Goal: Entertainment & Leisure: Consume media (video, audio)

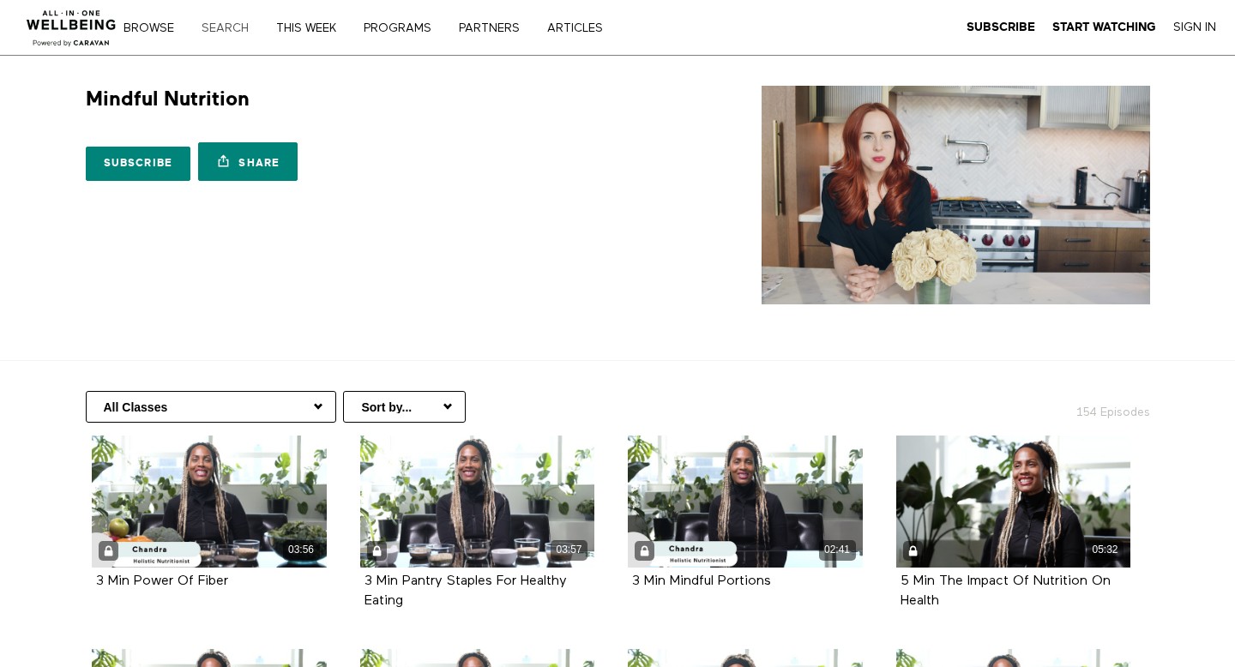
click at [230, 31] on link "Search" at bounding box center [230, 28] width 71 height 12
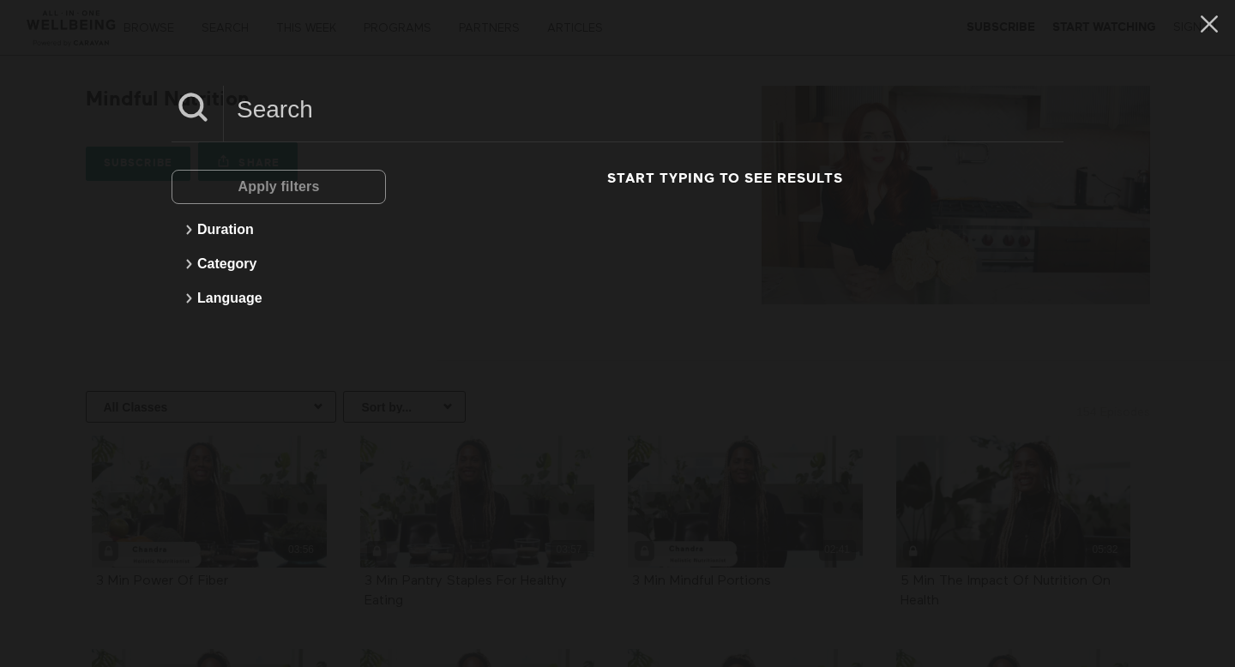
click at [317, 199] on div "Apply filters" at bounding box center [278, 187] width 214 height 34
click at [676, 167] on div "Apply filters Duration Category Language Start typing to see results" at bounding box center [617, 241] width 892 height 199
click at [675, 180] on h3 "Start typing to see results" at bounding box center [724, 179] width 677 height 18
click at [497, 84] on div "Apply filters Duration Category Language Start typing to see results" at bounding box center [617, 333] width 1235 height 667
click at [493, 101] on input at bounding box center [643, 109] width 839 height 47
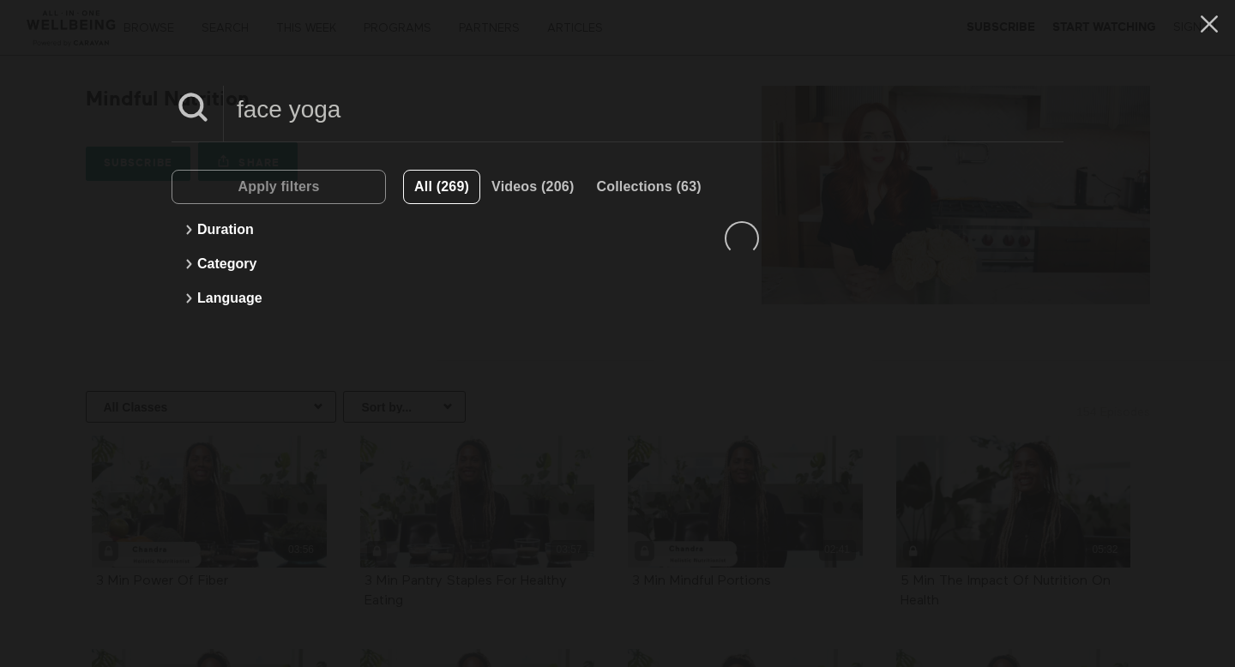
type input "face yoga"
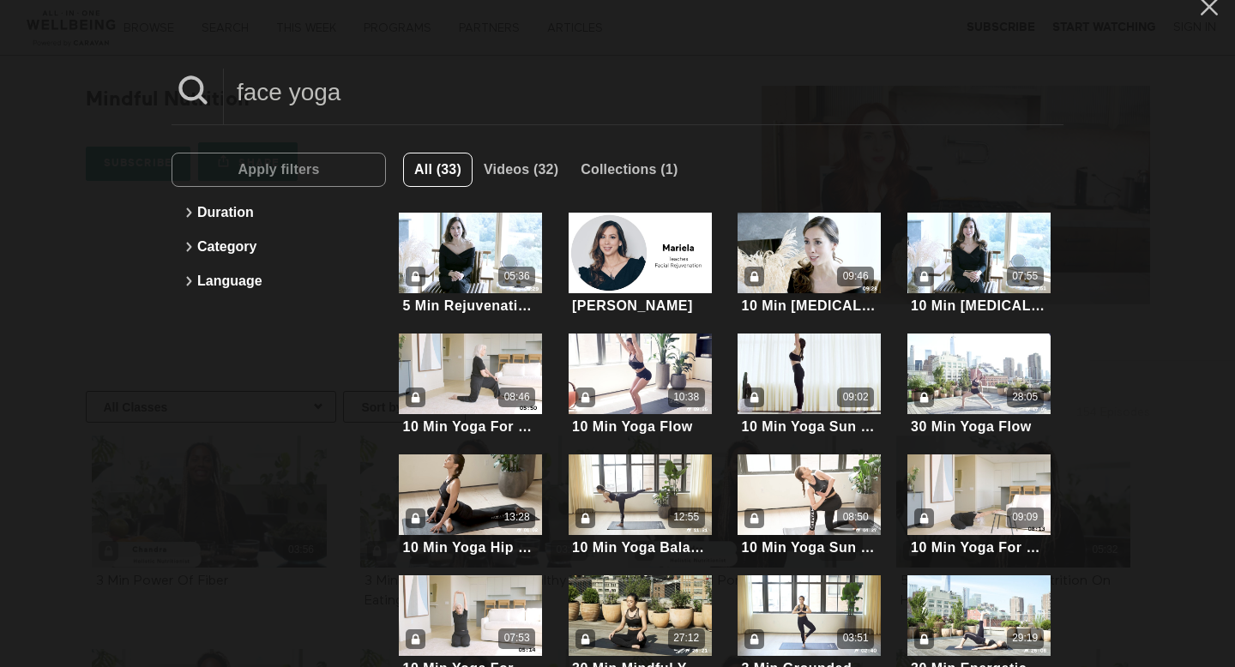
scroll to position [20, 0]
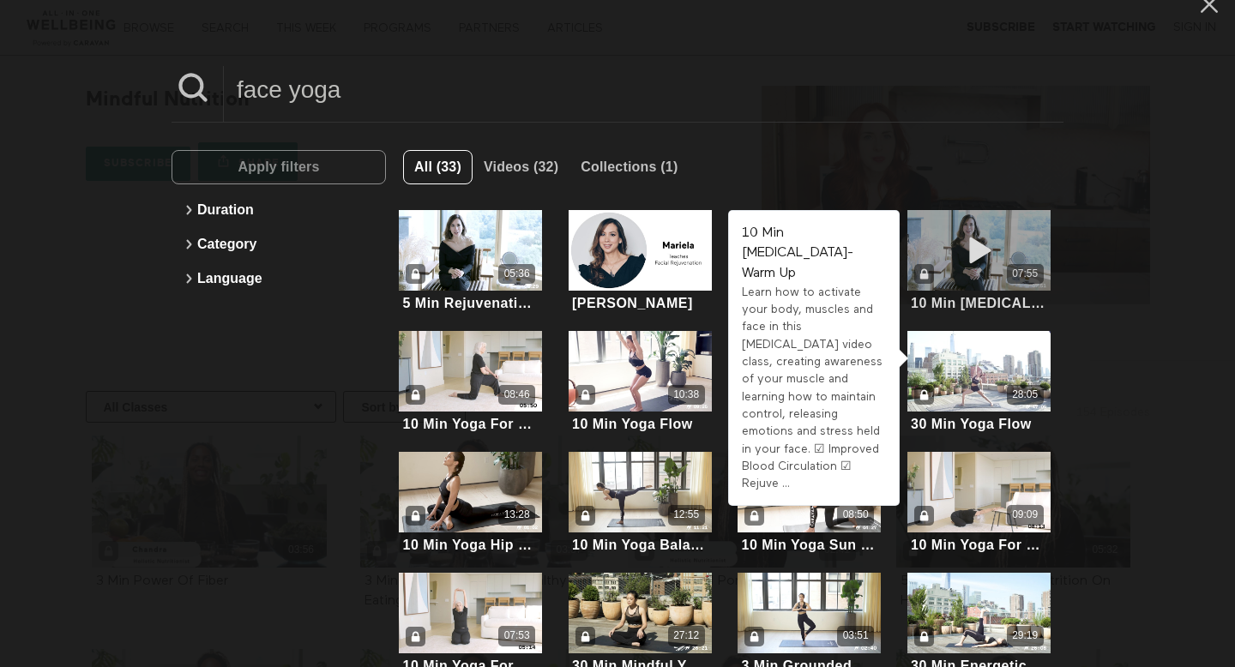
click at [978, 224] on div "07:55" at bounding box center [978, 250] width 143 height 81
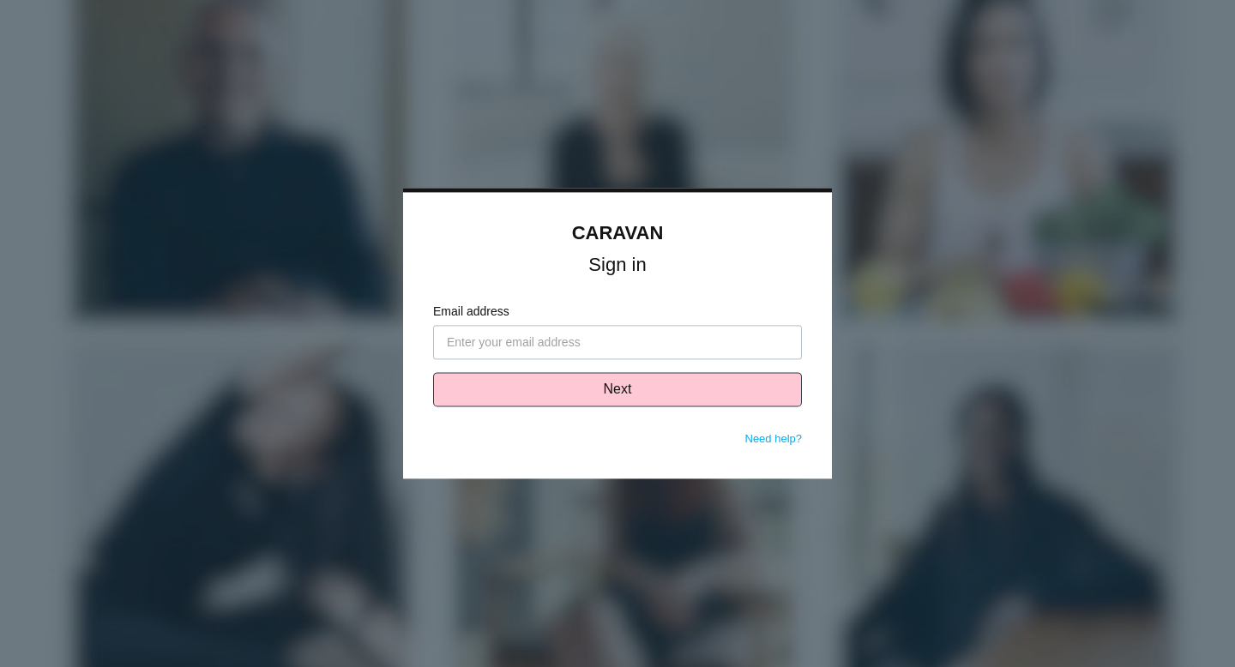
click at [615, 349] on input "Email address" at bounding box center [617, 343] width 369 height 34
click at [604, 343] on input "Email address" at bounding box center [617, 343] width 369 height 34
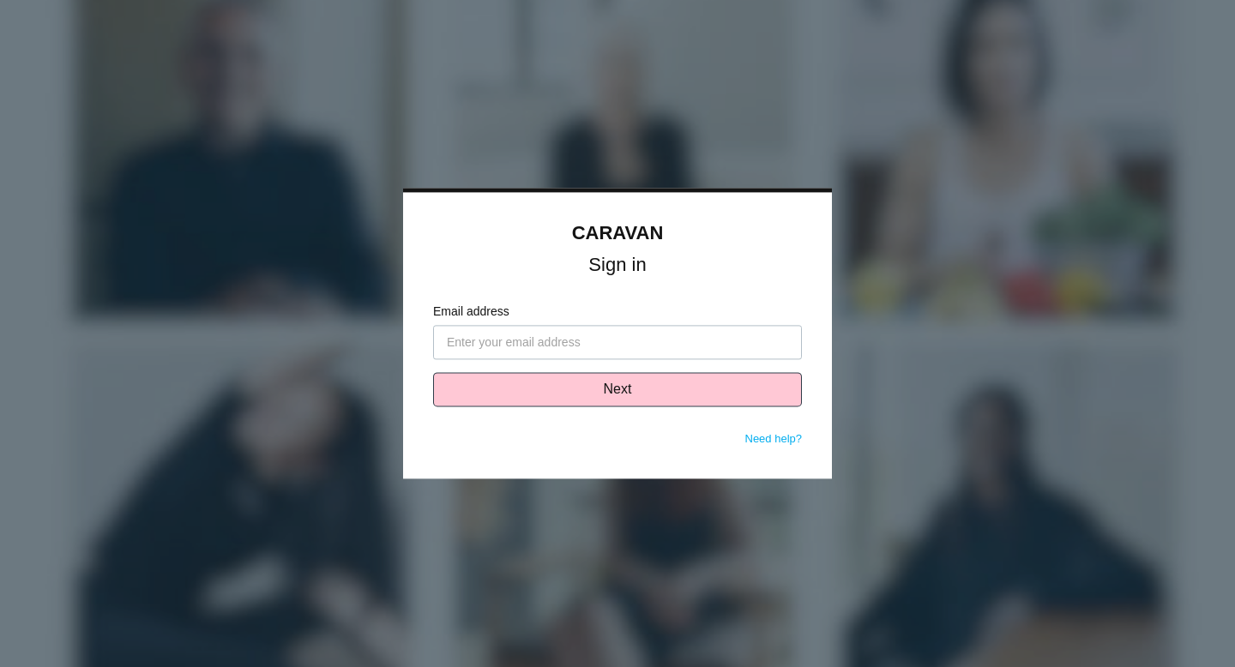
click at [604, 343] on input "Email address" at bounding box center [617, 343] width 369 height 34
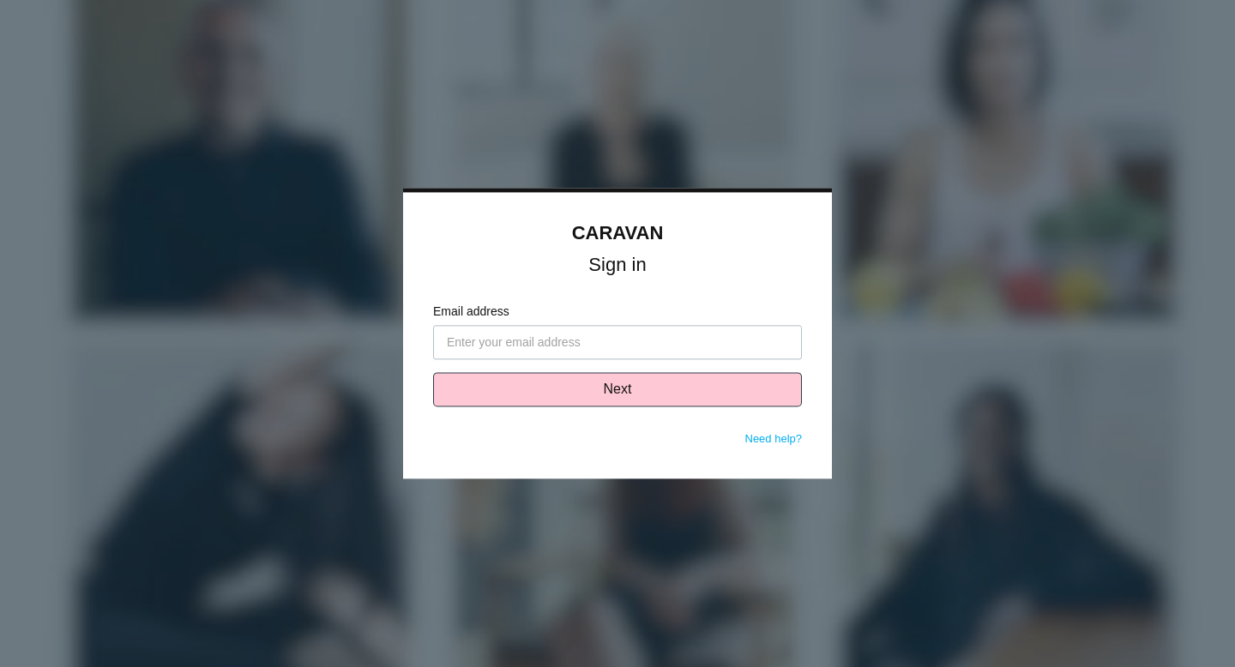
click at [604, 343] on input "Email address" at bounding box center [617, 343] width 369 height 34
click at [460, 213] on div "CARAVAN Sign in Email address Next Need help? Password Sign in Don't know your …" at bounding box center [617, 335] width 429 height 286
click at [450, 183] on div at bounding box center [617, 333] width 1235 height 667
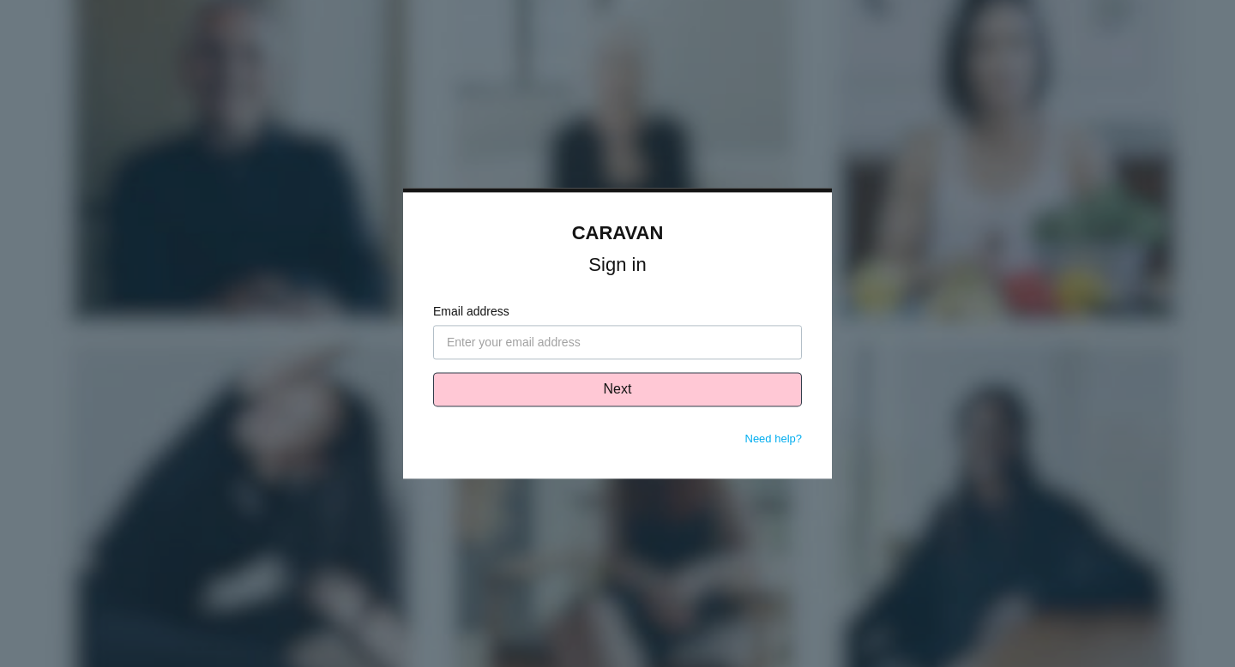
click at [842, 184] on div at bounding box center [617, 333] width 1235 height 667
click at [820, 480] on div at bounding box center [617, 333] width 1235 height 667
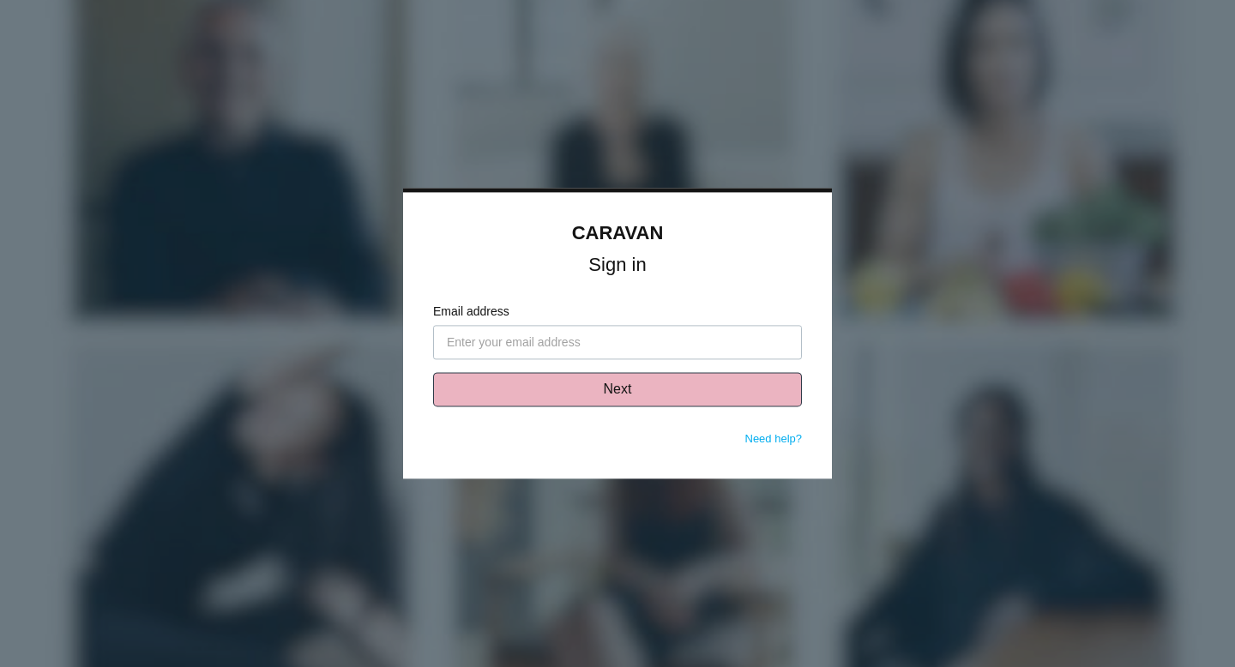
click at [676, 386] on button "Next" at bounding box center [617, 390] width 369 height 34
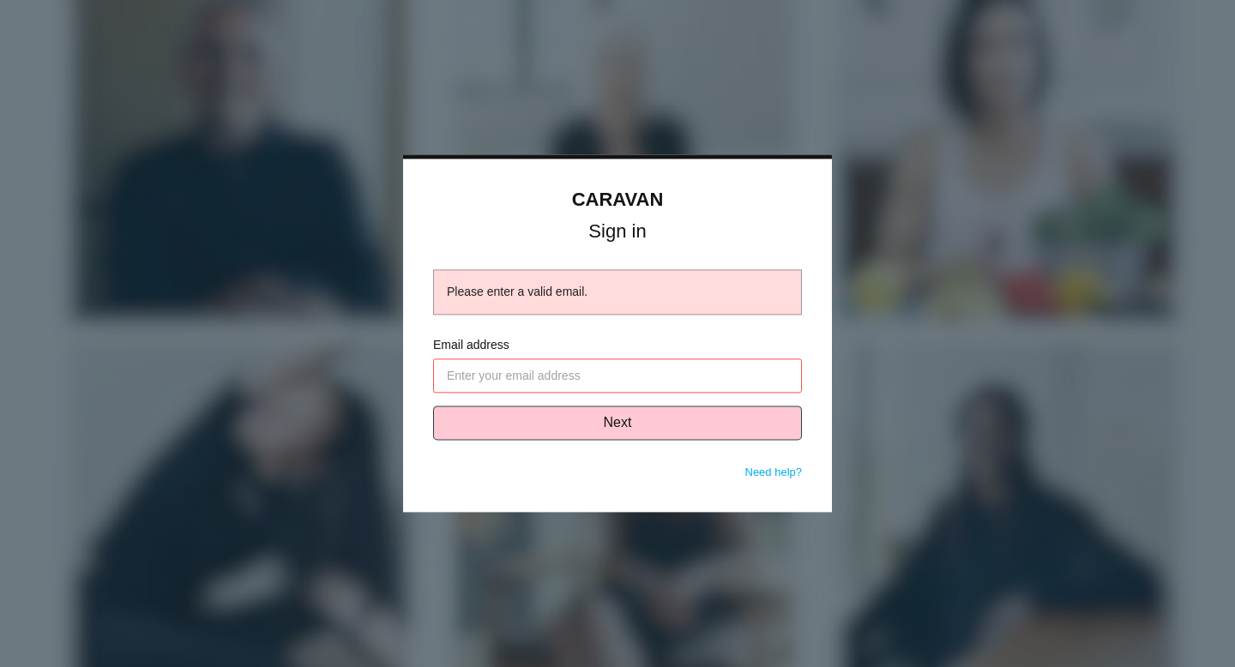
click at [634, 326] on div "CARAVAN Sign in Please enter a valid email. Email address Next Need help? Passw…" at bounding box center [617, 335] width 429 height 353
click at [634, 352] on label "Email address" at bounding box center [617, 346] width 369 height 18
click at [634, 359] on input "Email address" at bounding box center [617, 376] width 369 height 34
click at [634, 353] on label "Email address" at bounding box center [617, 346] width 369 height 18
click at [634, 359] on input "Email address" at bounding box center [617, 376] width 369 height 34
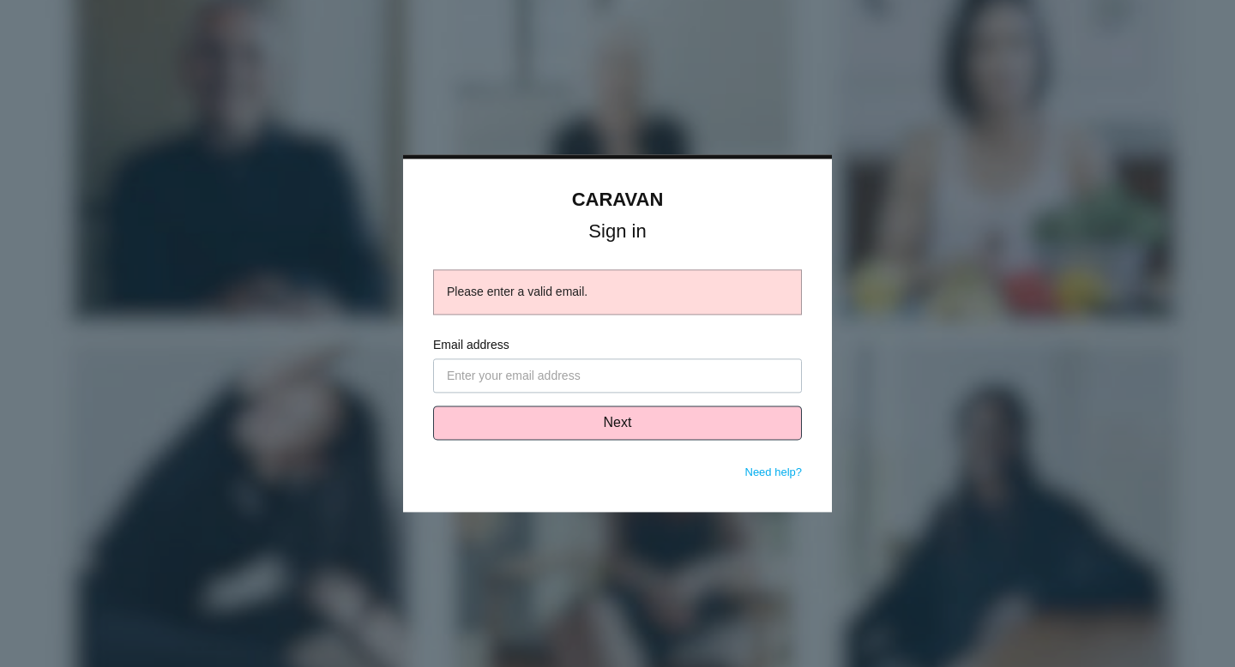
click at [633, 364] on form "Email address Next" at bounding box center [617, 401] width 369 height 128
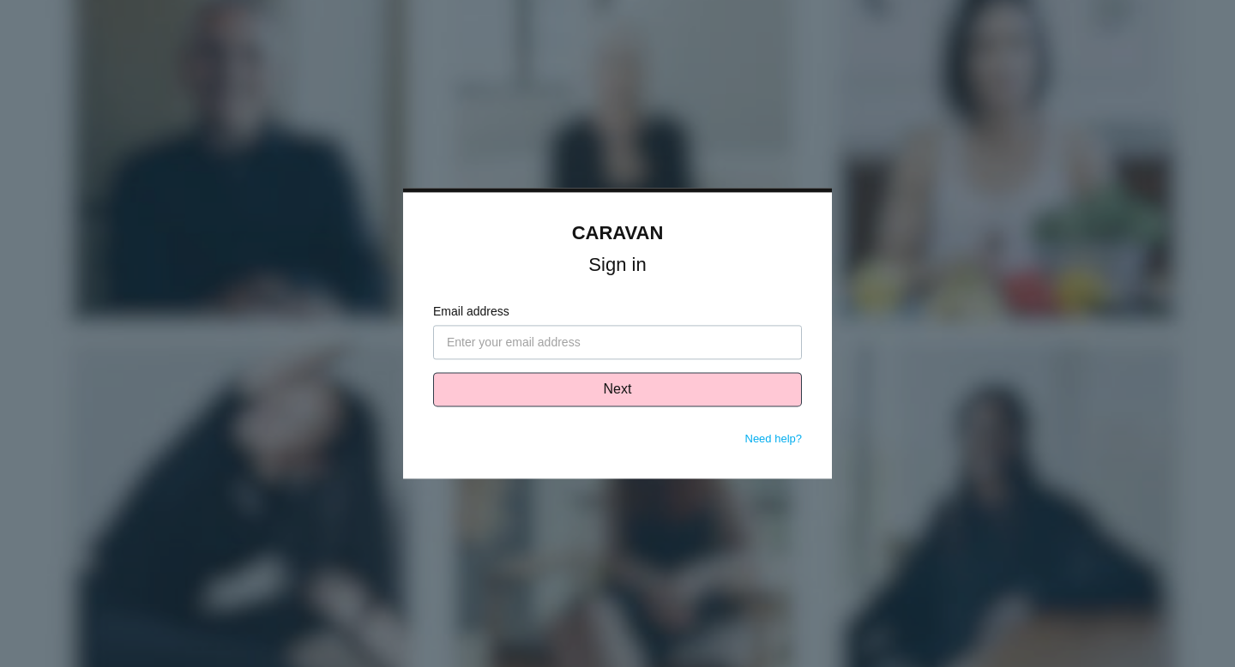
click at [633, 364] on form "Email address Next" at bounding box center [617, 367] width 369 height 128
click at [633, 343] on input "Email address" at bounding box center [617, 343] width 369 height 34
type input "r"
type input "[EMAIL_ADDRESS][DOMAIN_NAME]"
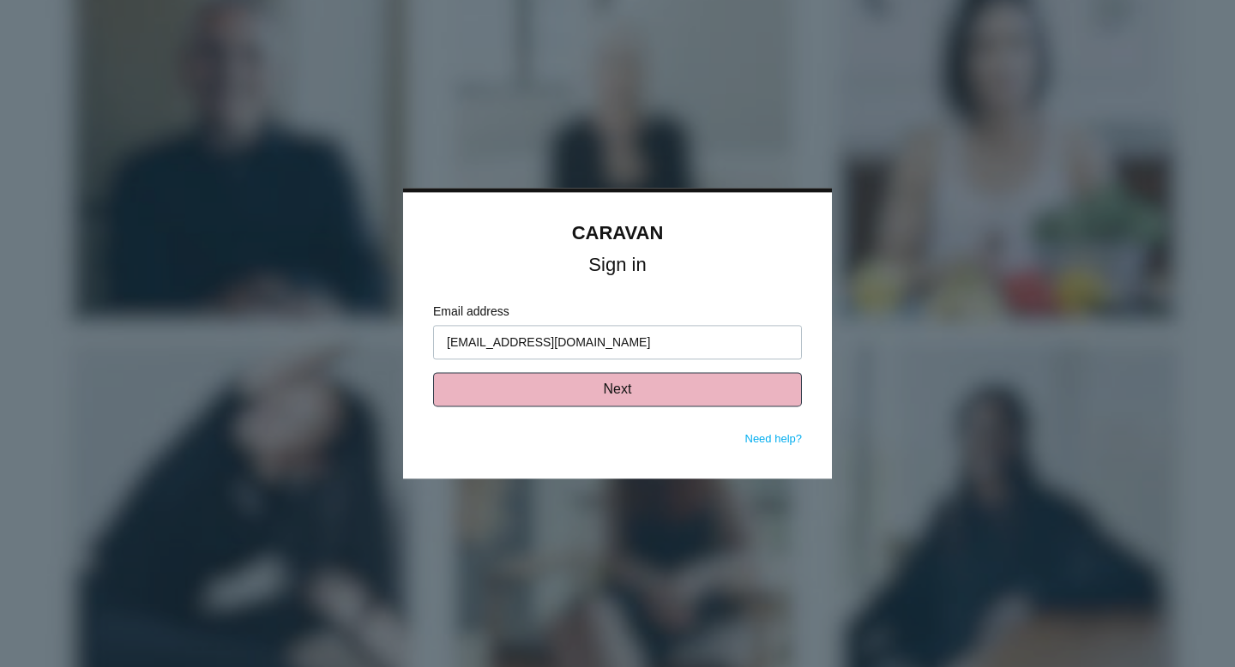
click at [651, 391] on button "Next" at bounding box center [617, 390] width 369 height 34
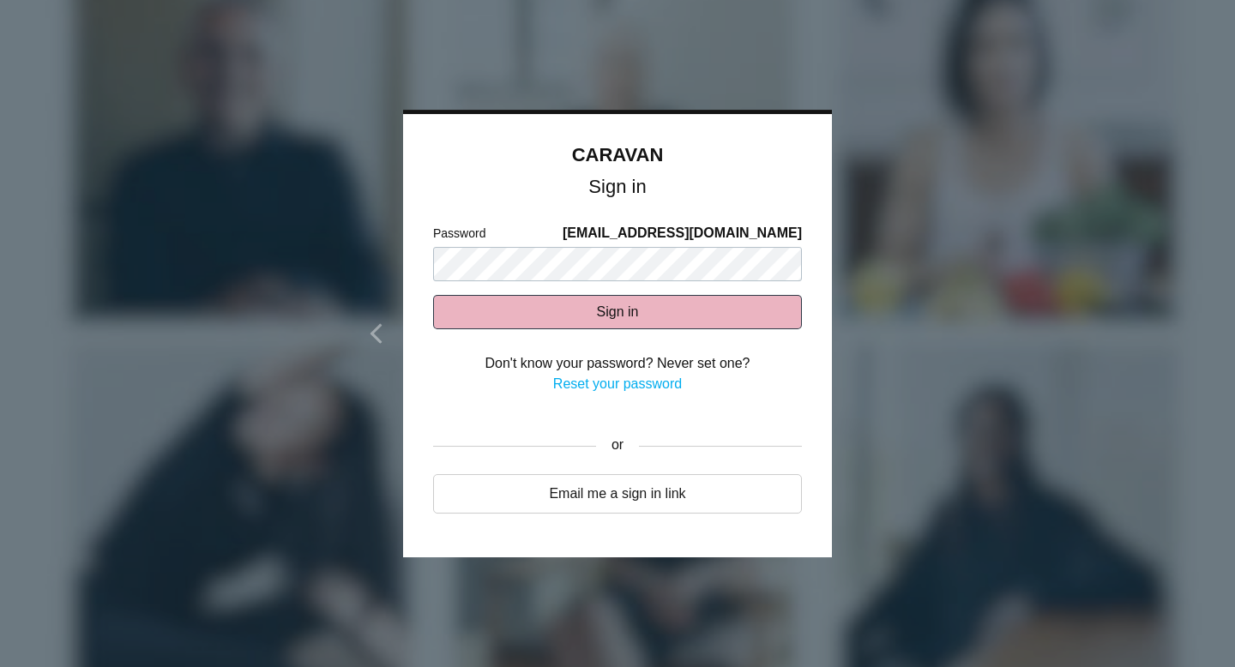
click at [607, 303] on button "Sign in" at bounding box center [617, 312] width 369 height 34
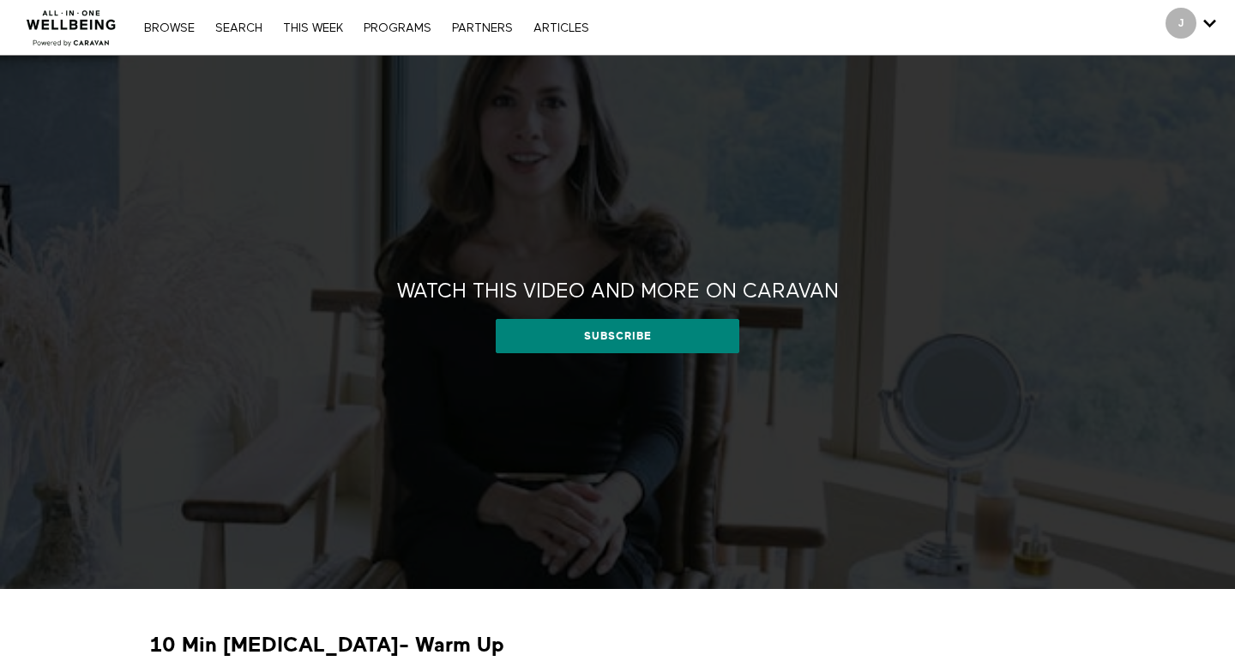
click at [86, 34] on img at bounding box center [72, 22] width 104 height 51
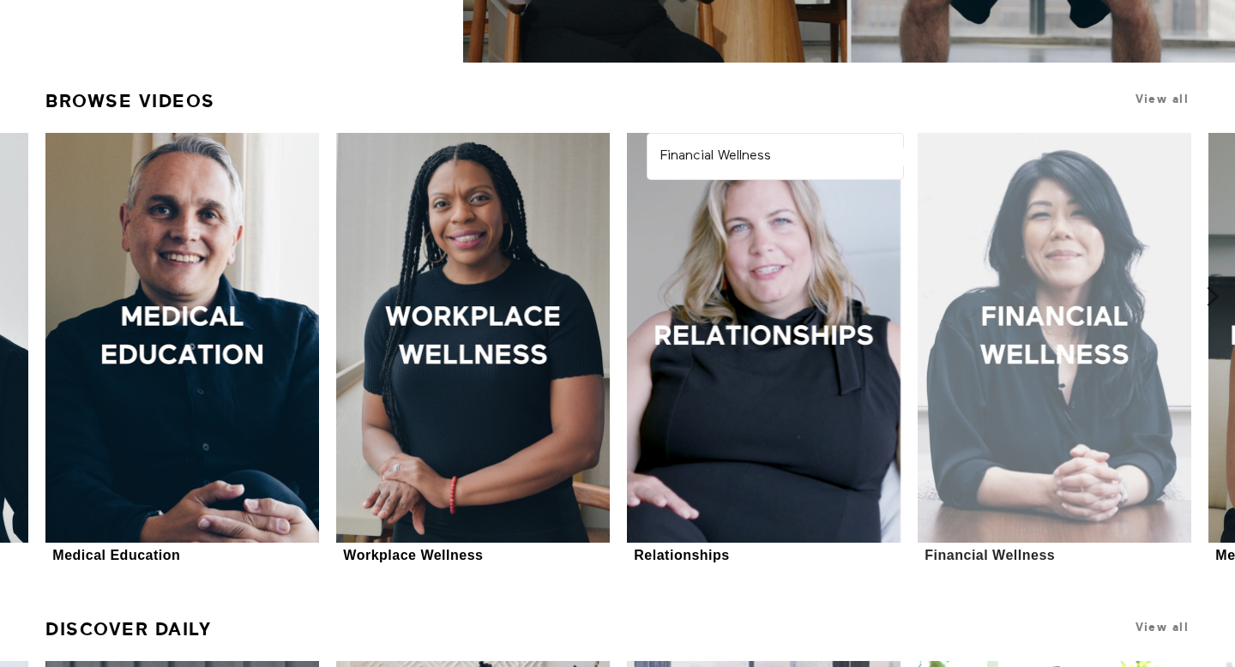
scroll to position [457, 0]
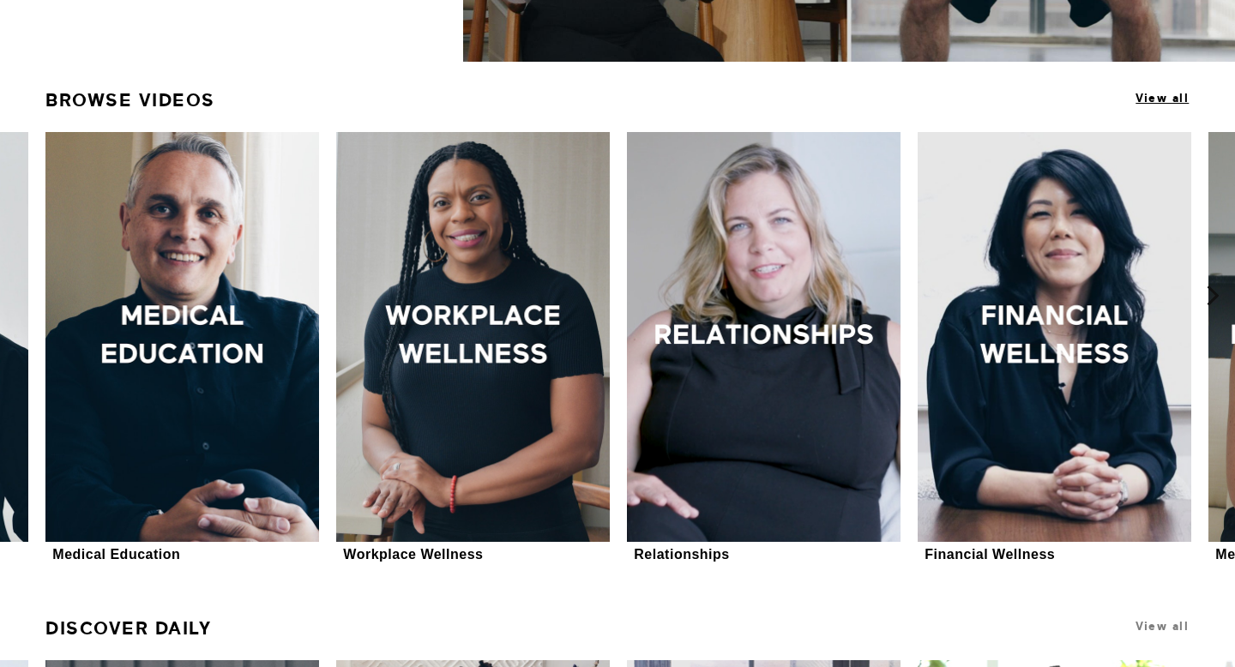
click at [1150, 102] on span "View all" at bounding box center [1161, 98] width 53 height 13
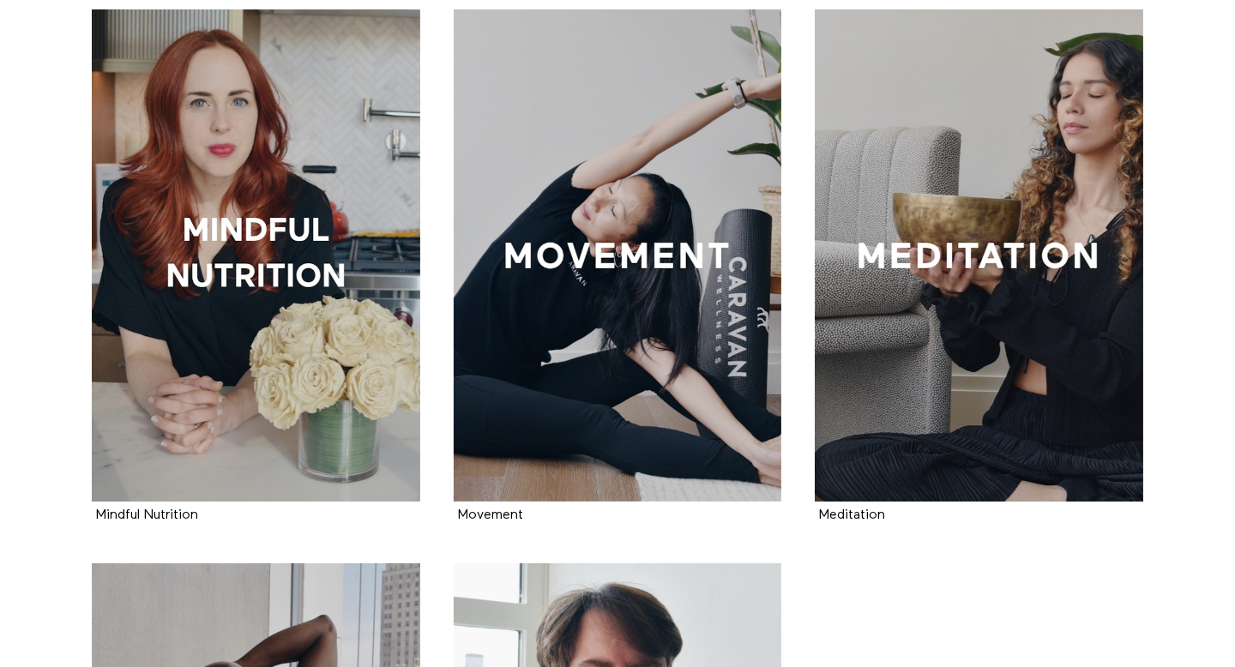
scroll to position [2068, 0]
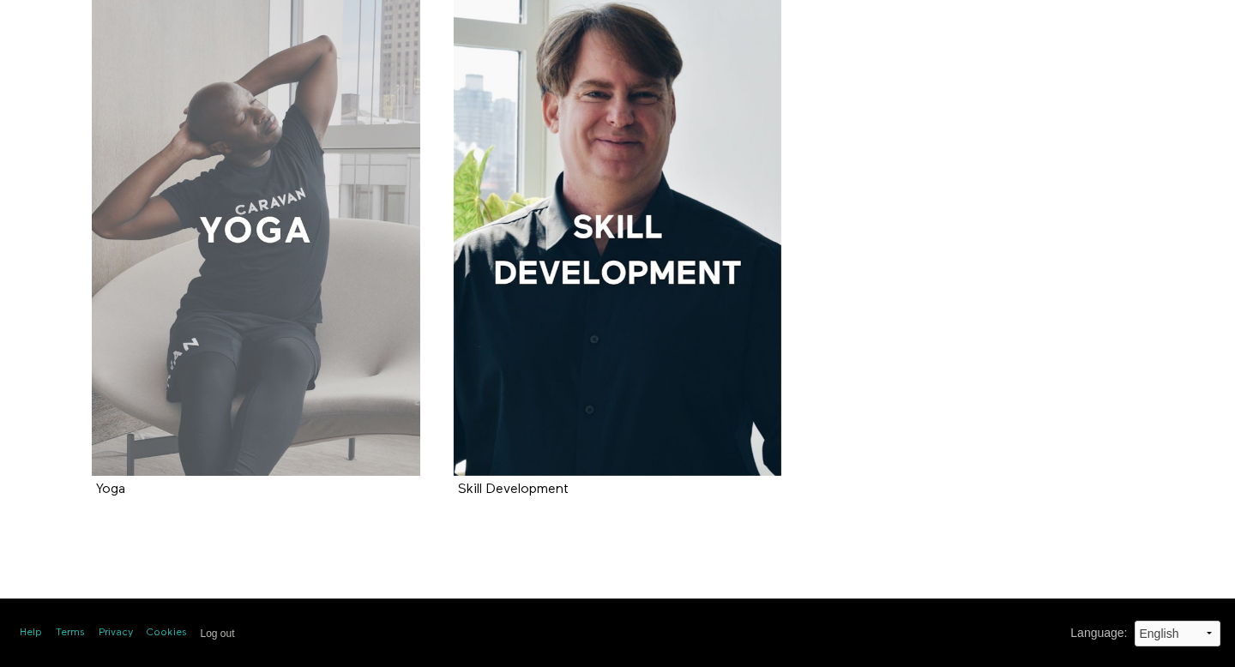
click at [276, 325] on div at bounding box center [256, 230] width 328 height 492
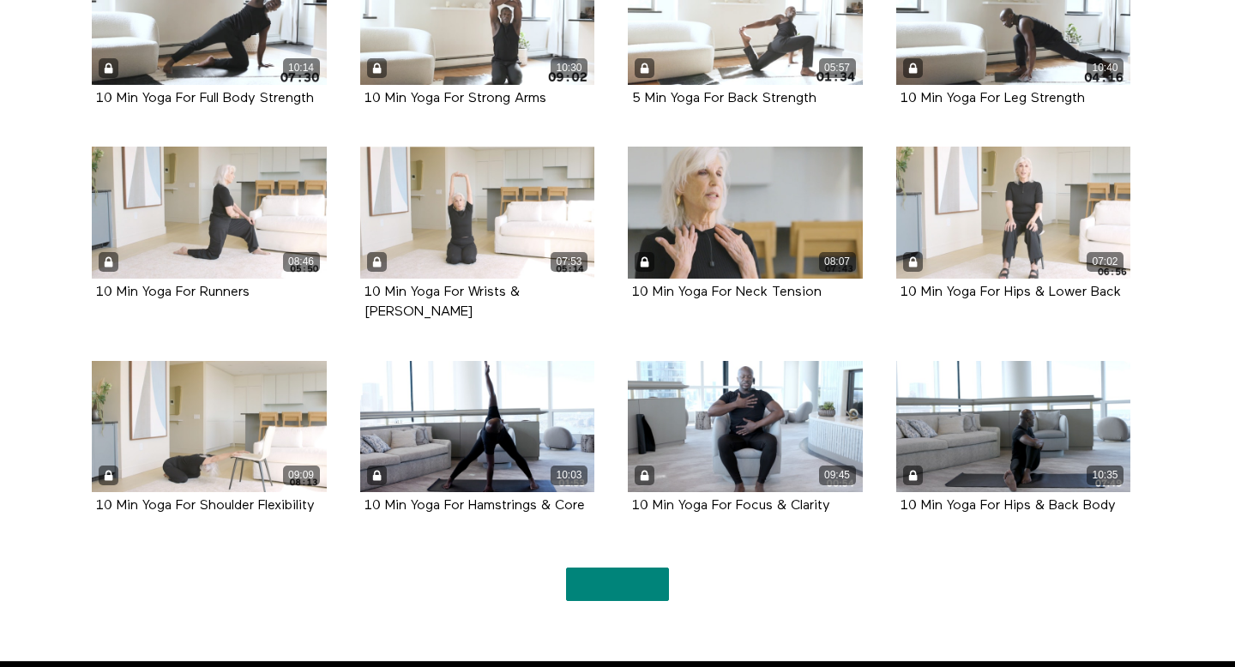
scroll to position [1167, 0]
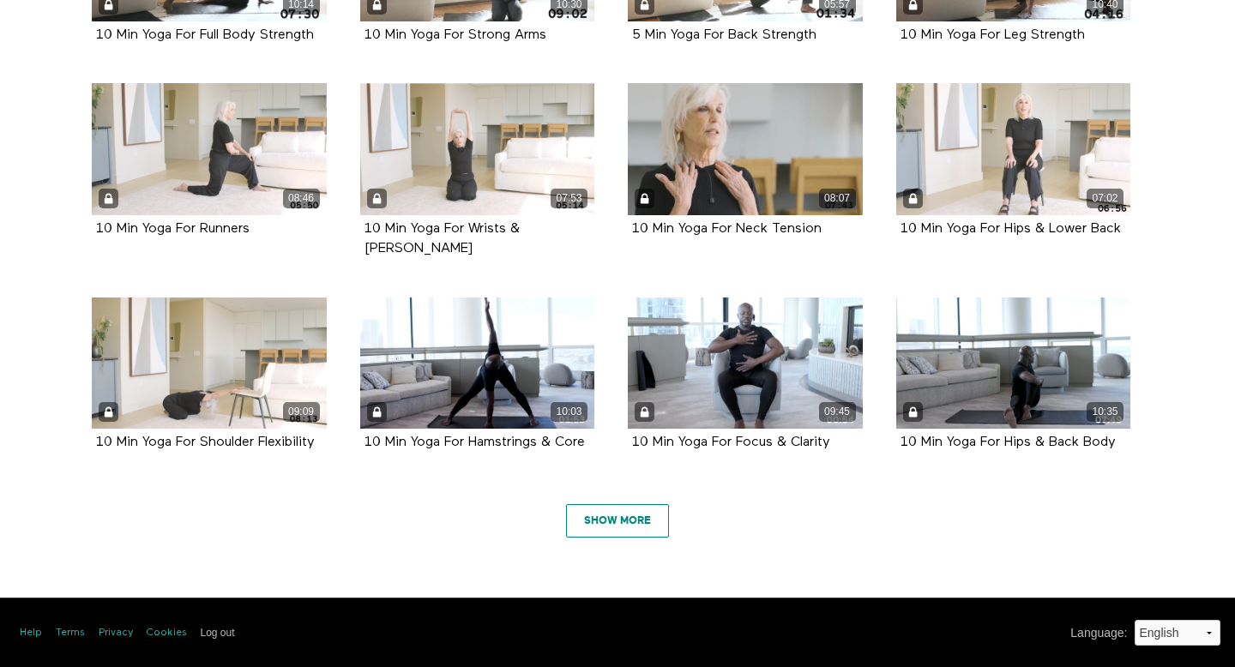
click at [619, 506] on link "Show More" at bounding box center [617, 521] width 103 height 34
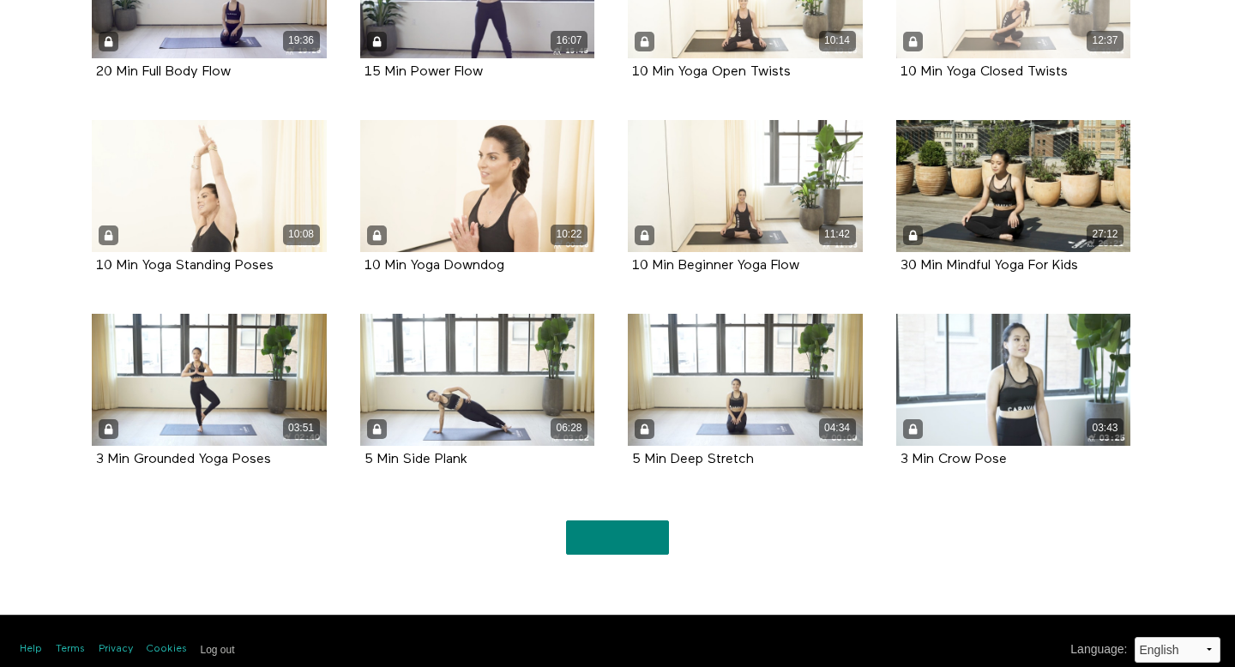
scroll to position [2350, 0]
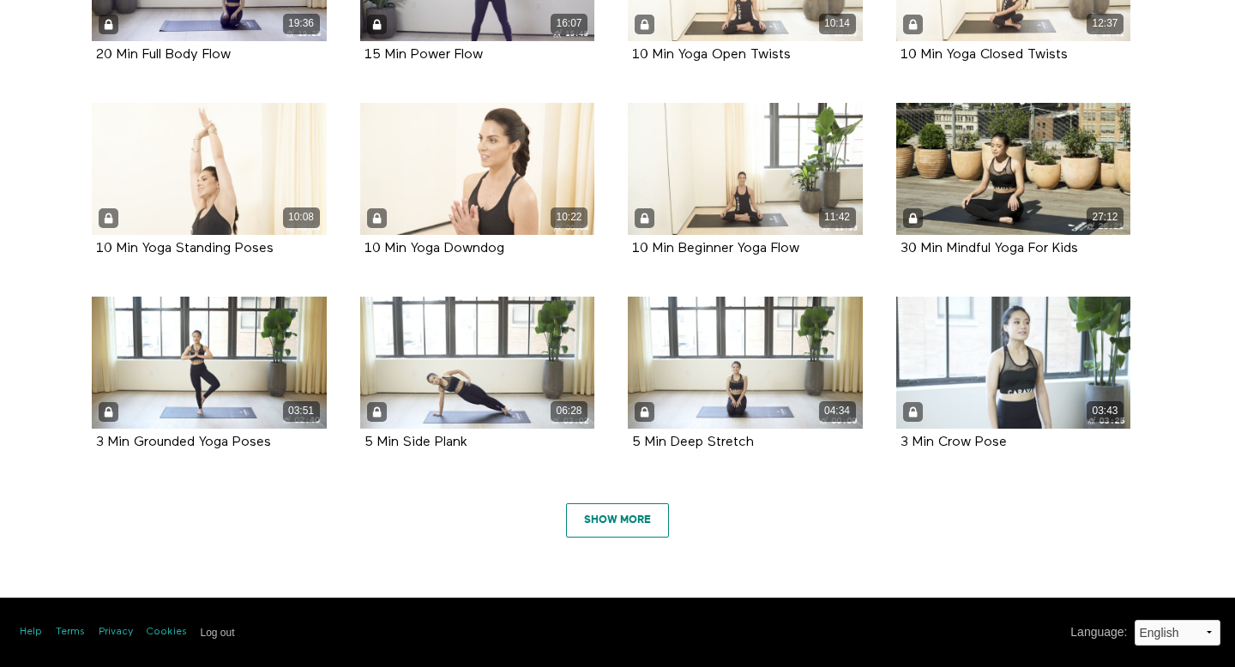
click at [570, 515] on link "Show More" at bounding box center [617, 520] width 103 height 34
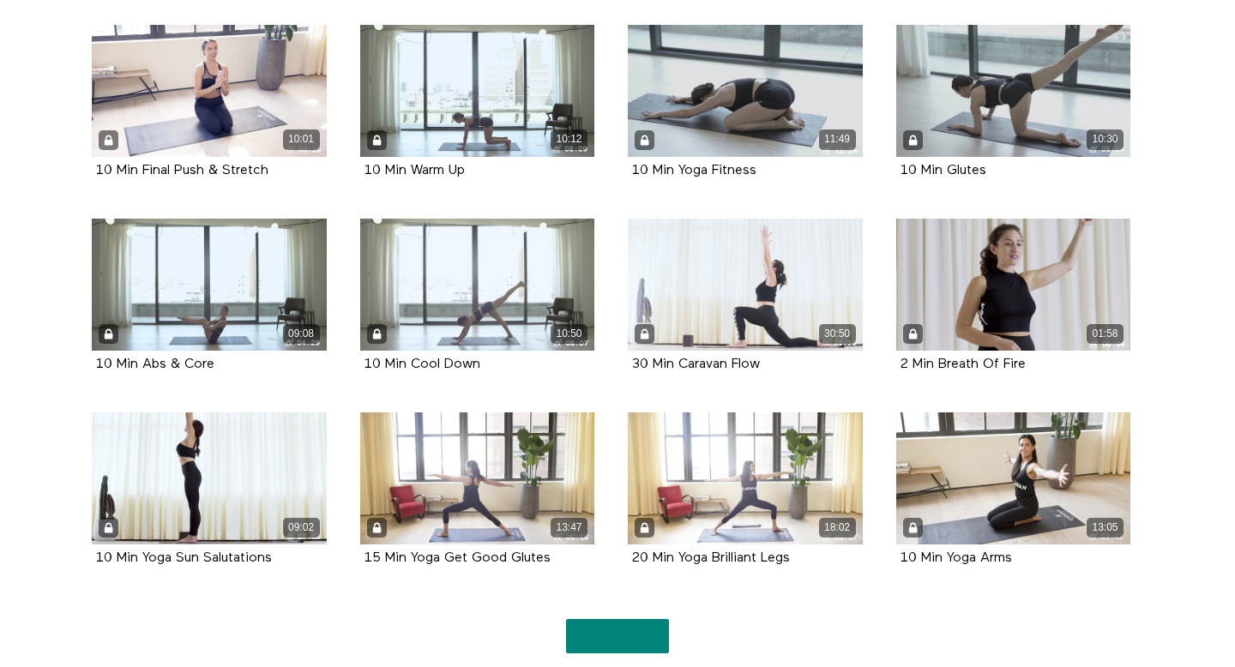
scroll to position [3513, 0]
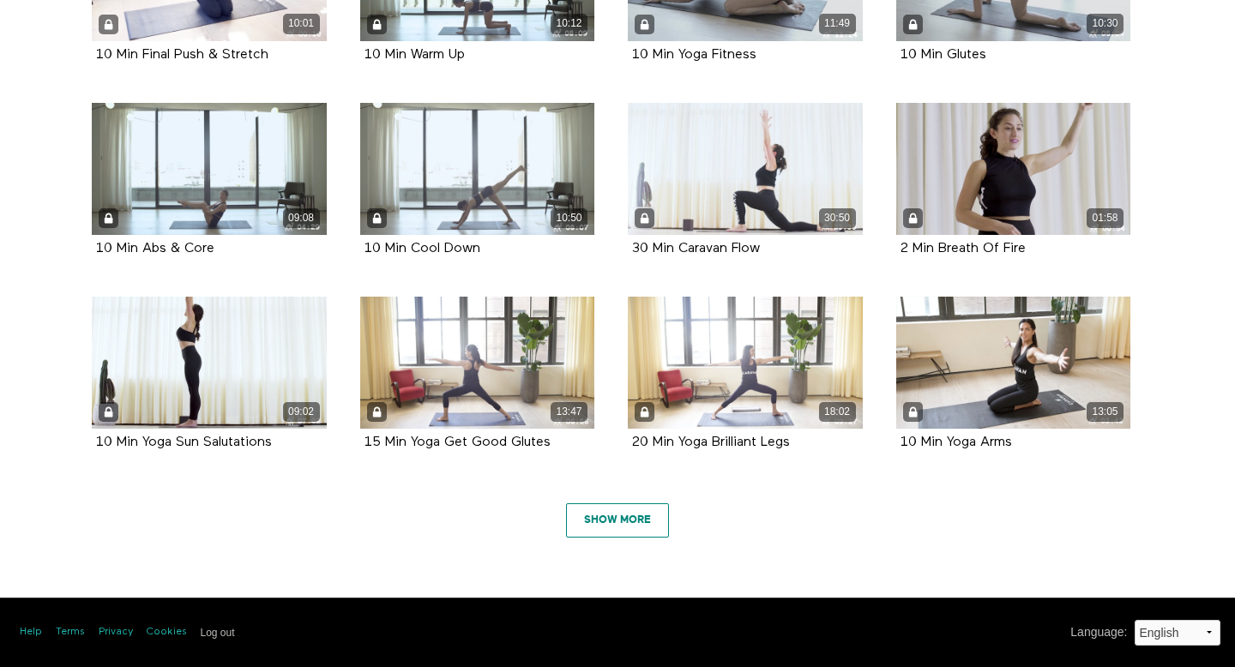
click at [618, 527] on link "Show More" at bounding box center [617, 520] width 103 height 34
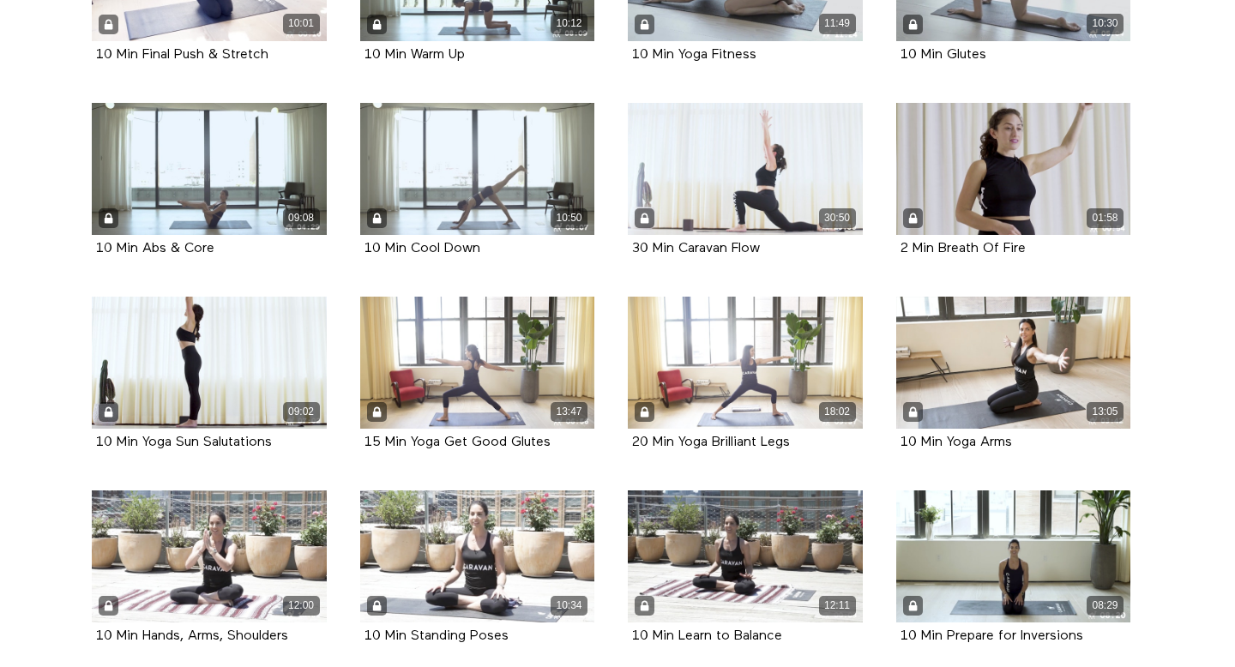
scroll to position [4695, 0]
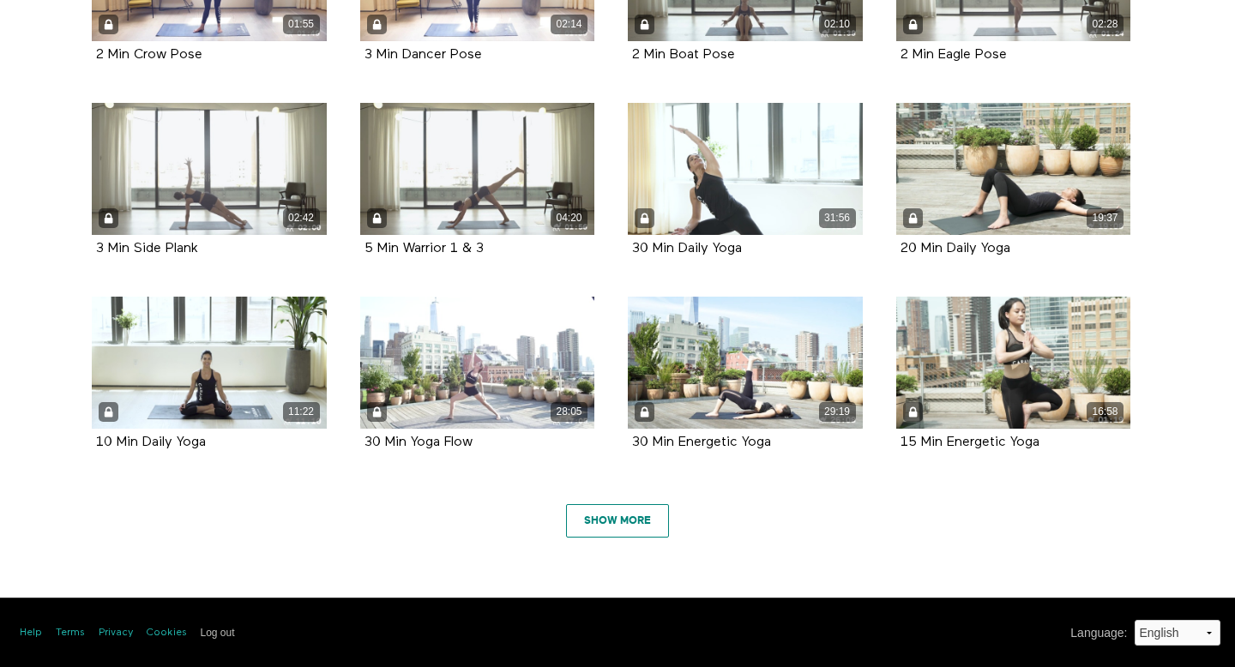
click at [619, 526] on link "Show More" at bounding box center [617, 521] width 103 height 34
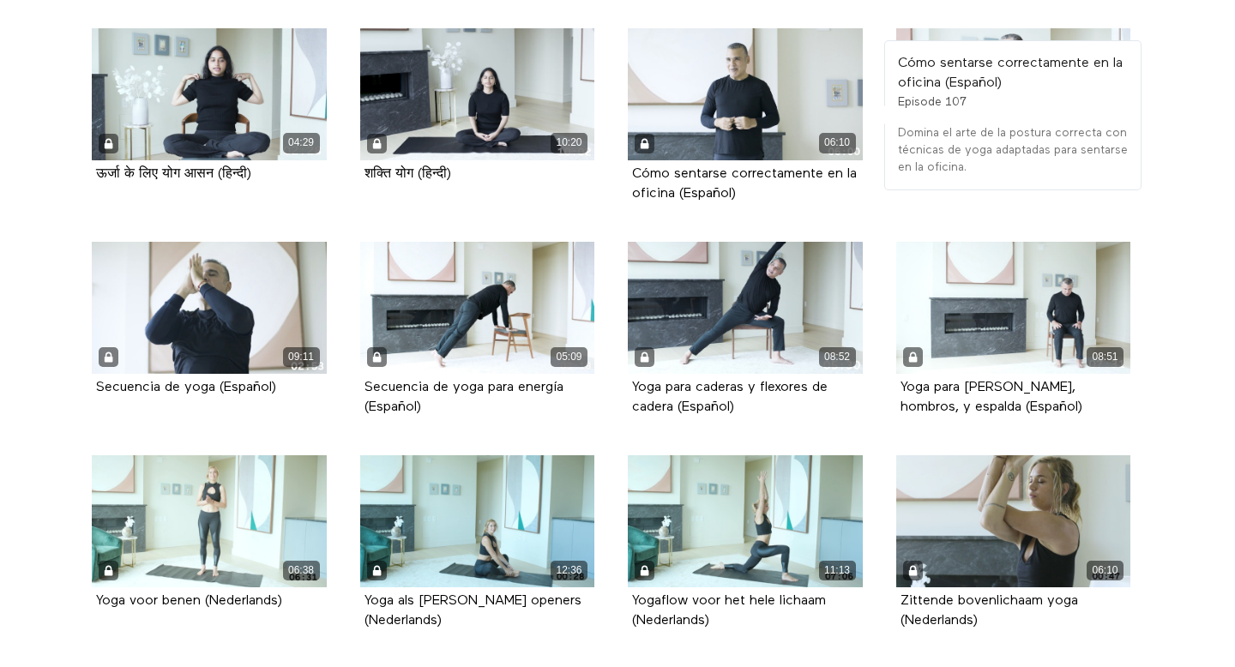
scroll to position [5957, 0]
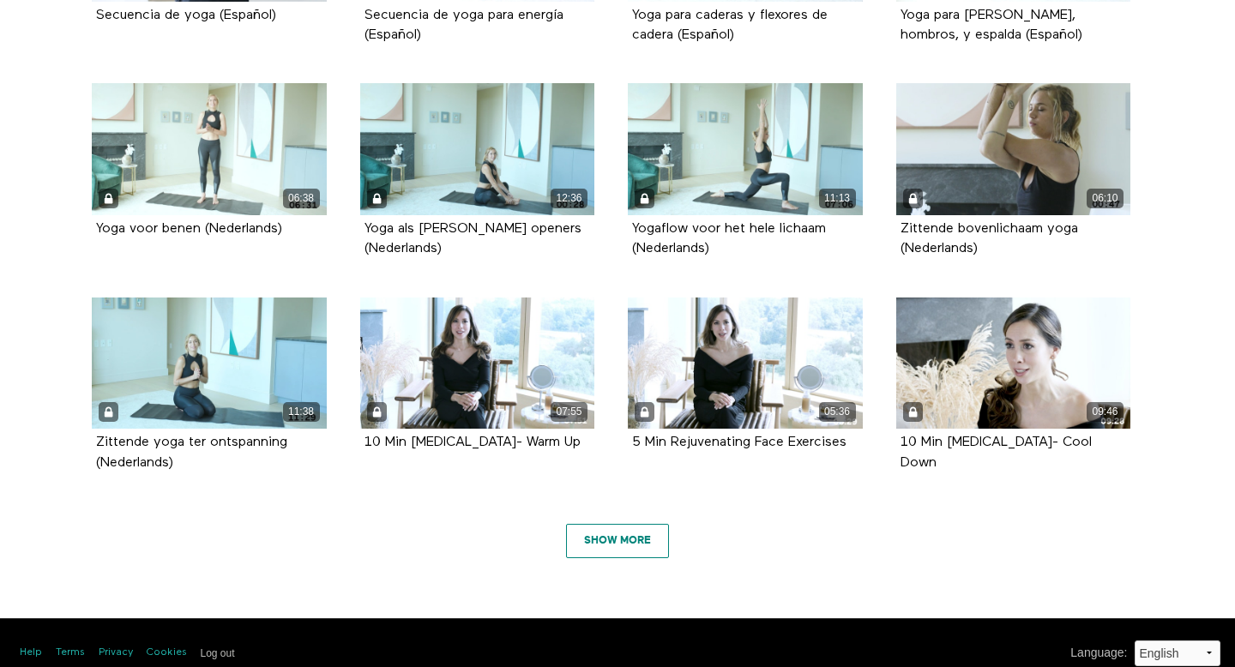
click at [603, 530] on link "Show More" at bounding box center [617, 541] width 103 height 34
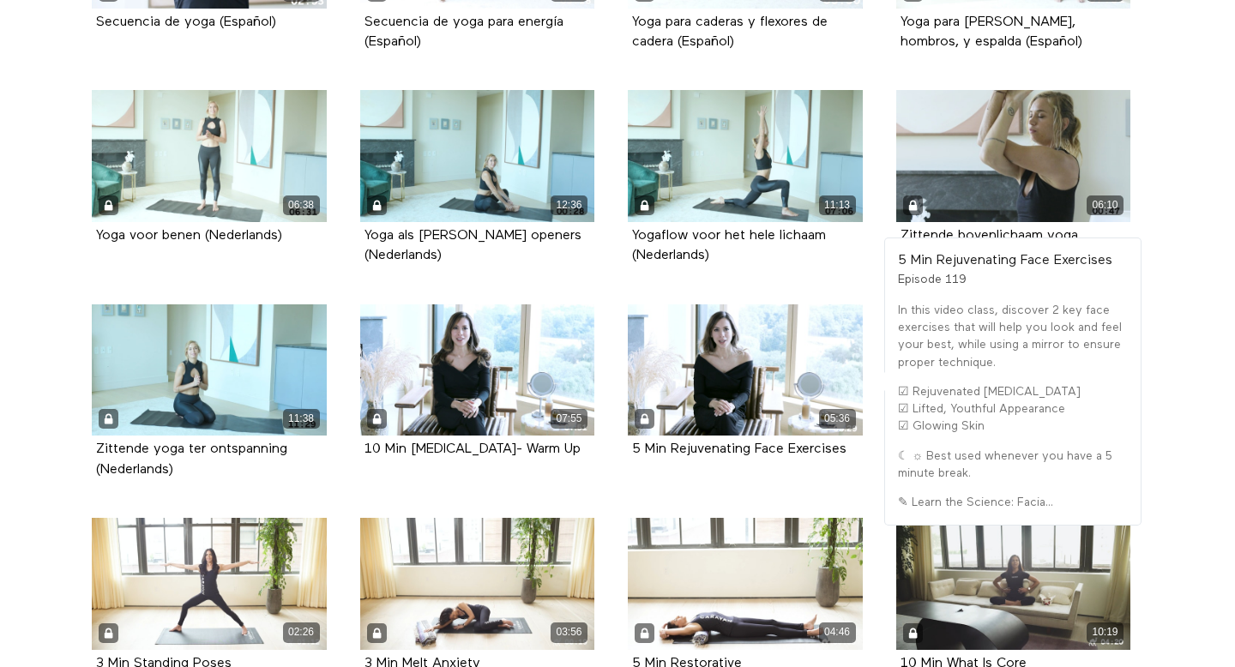
scroll to position [5949, 0]
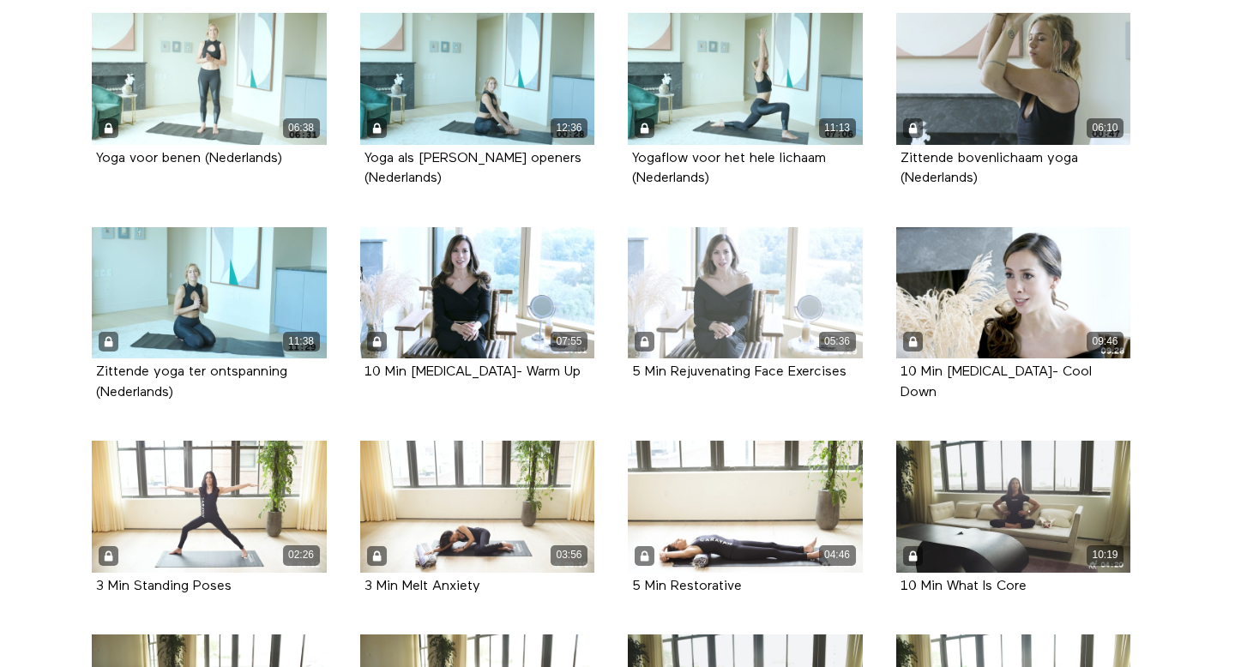
scroll to position [6021, 0]
